Goal: Transaction & Acquisition: Purchase product/service

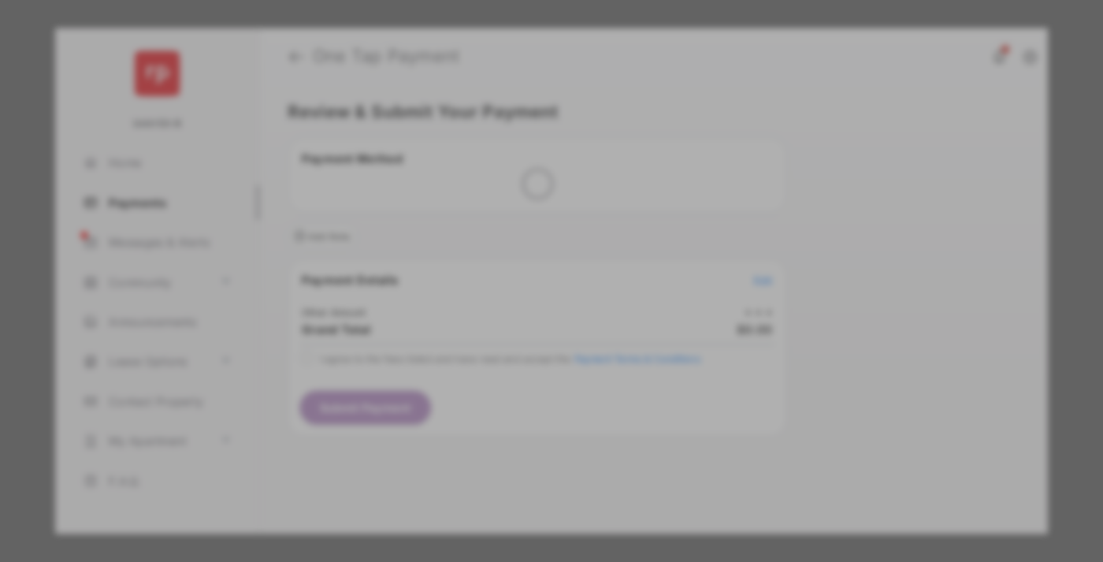
click at [522, 253] on div "Other Amount" at bounding box center [522, 266] width 255 height 27
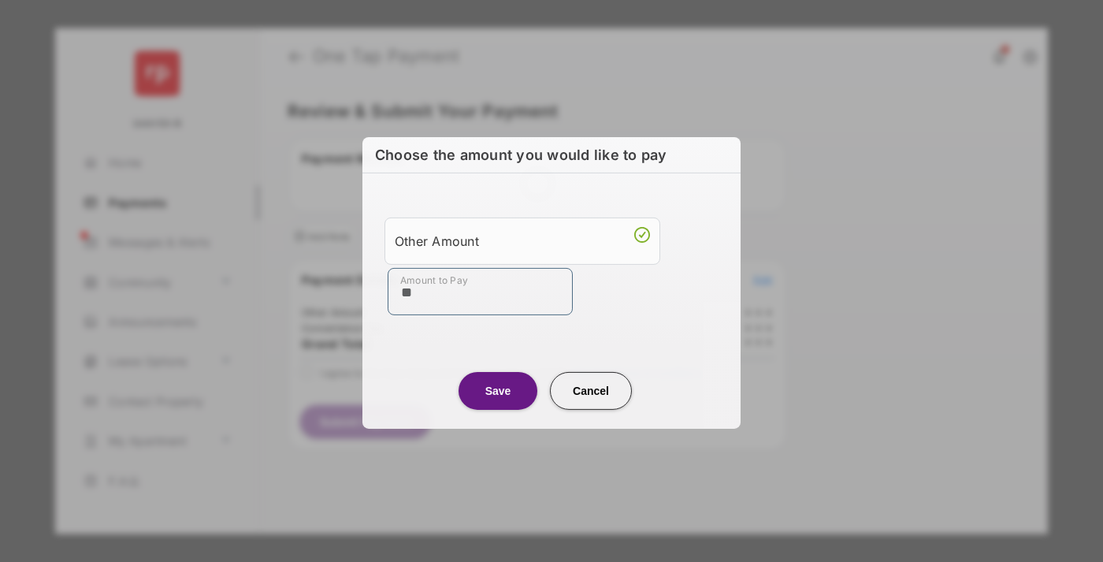
type input "**"
click at [498, 390] on button "Save" at bounding box center [497, 390] width 79 height 38
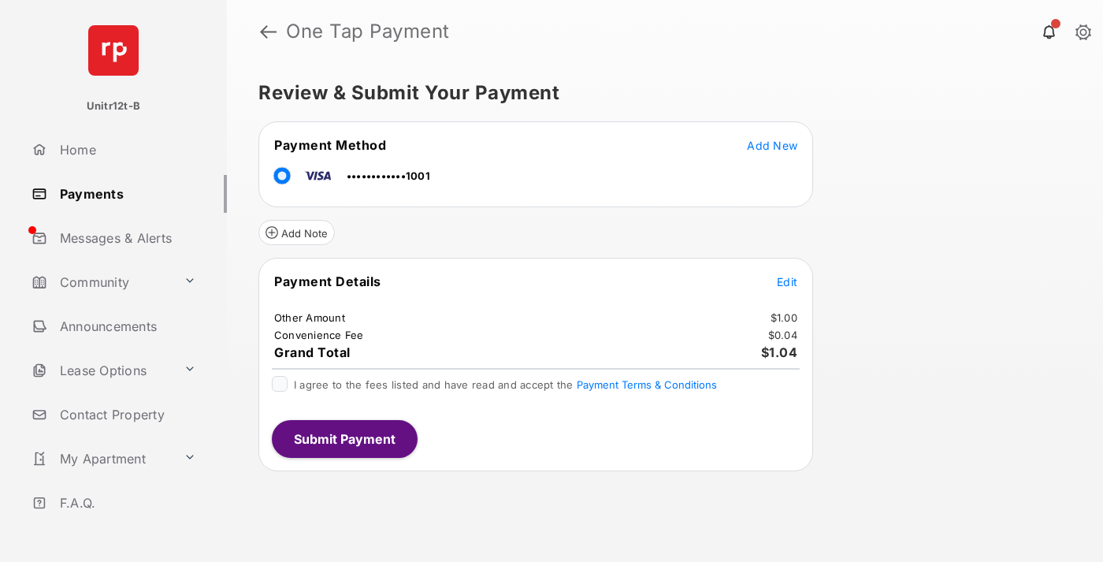
click at [787, 281] on span "Edit" at bounding box center [787, 281] width 20 height 13
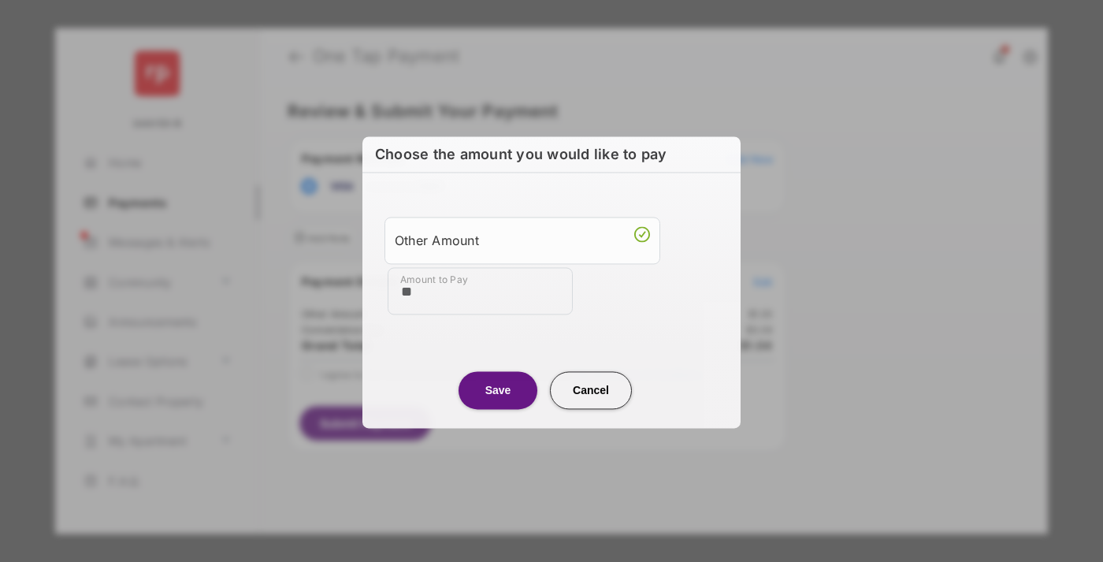
click at [498, 388] on button "Save" at bounding box center [497, 390] width 79 height 38
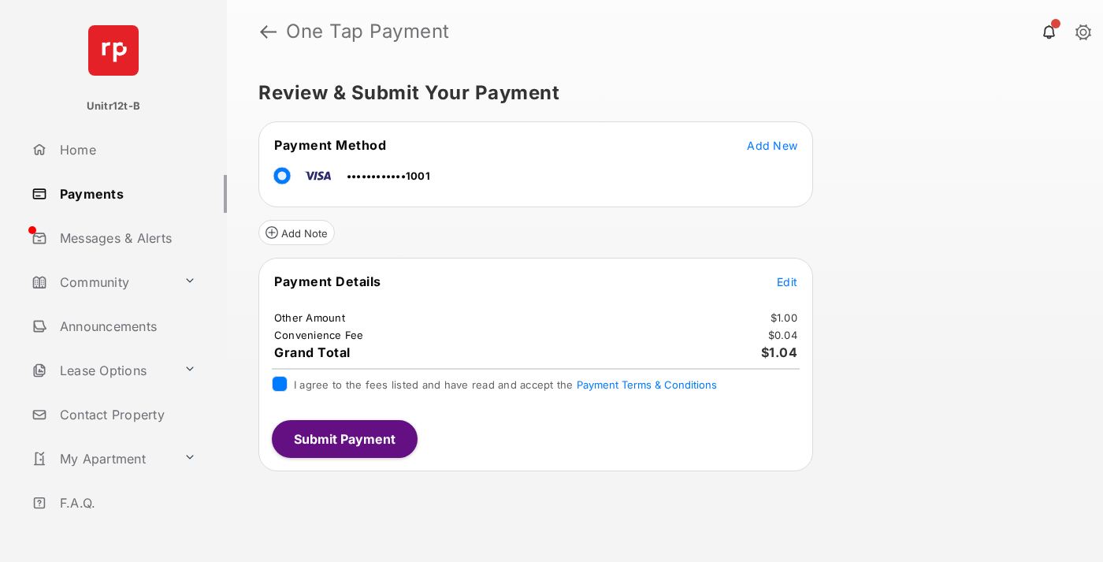
click at [343, 438] on button "Submit Payment" at bounding box center [345, 439] width 146 height 38
